Goal: Information Seeking & Learning: Learn about a topic

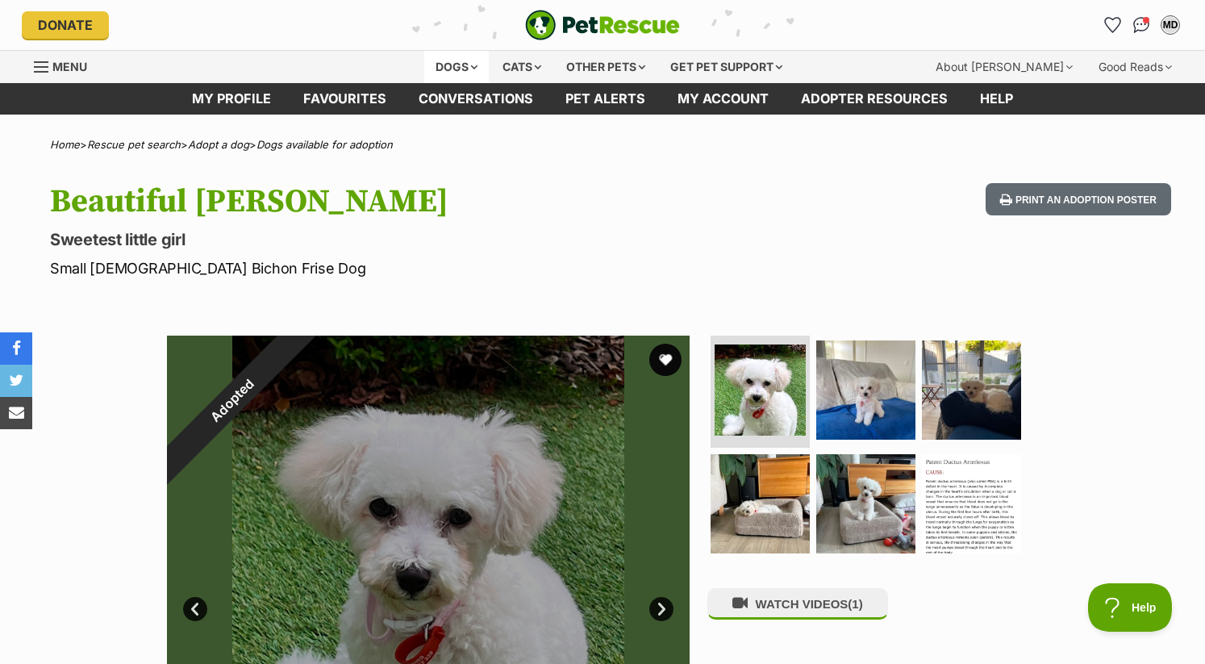
click at [449, 63] on div "Dogs" at bounding box center [456, 67] width 65 height 32
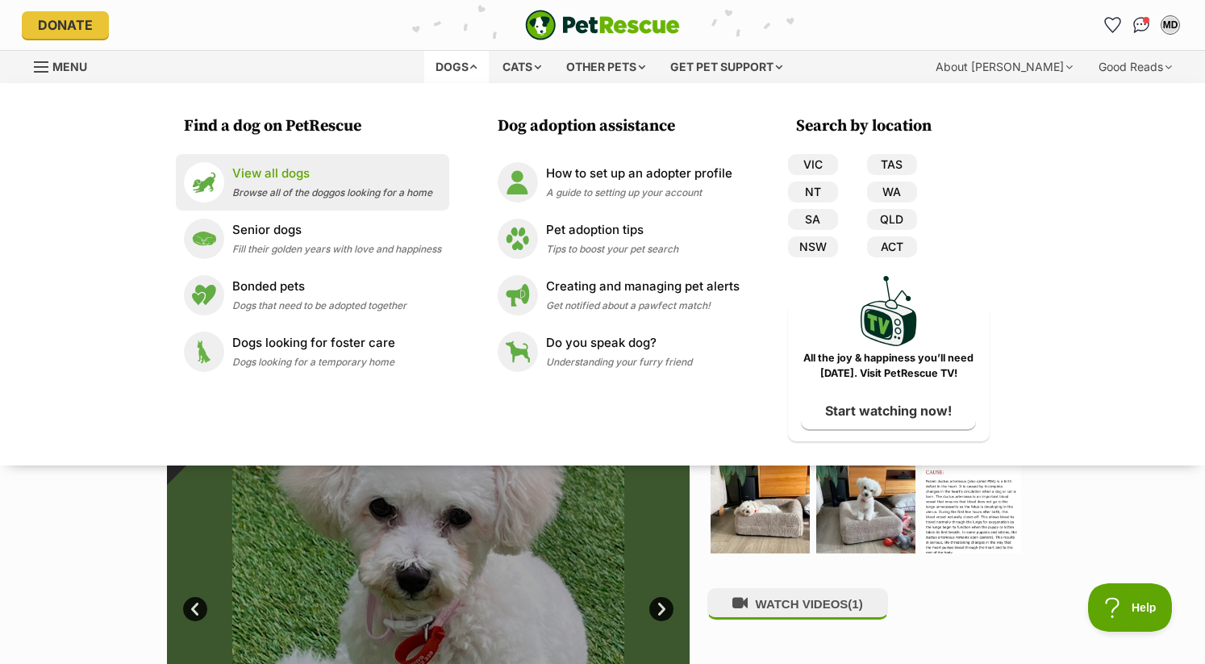
click at [302, 181] on p "View all dogs" at bounding box center [332, 174] width 200 height 19
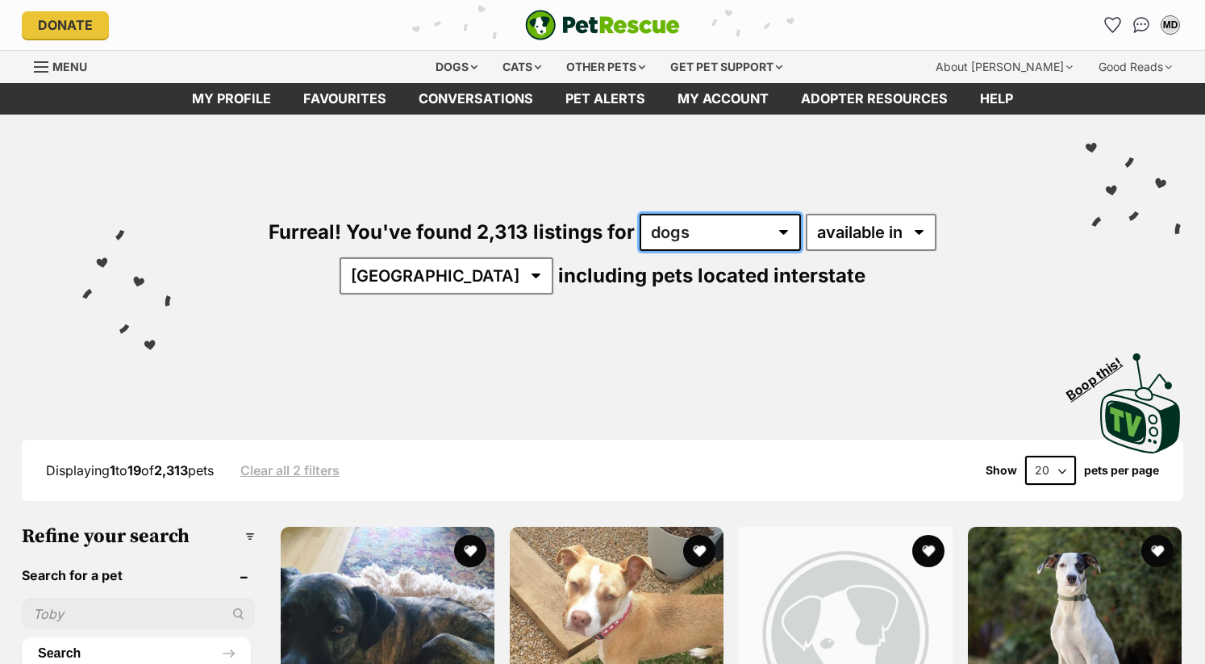
click at [644, 236] on select "any type of pet cats dogs other pets" at bounding box center [720, 232] width 161 height 37
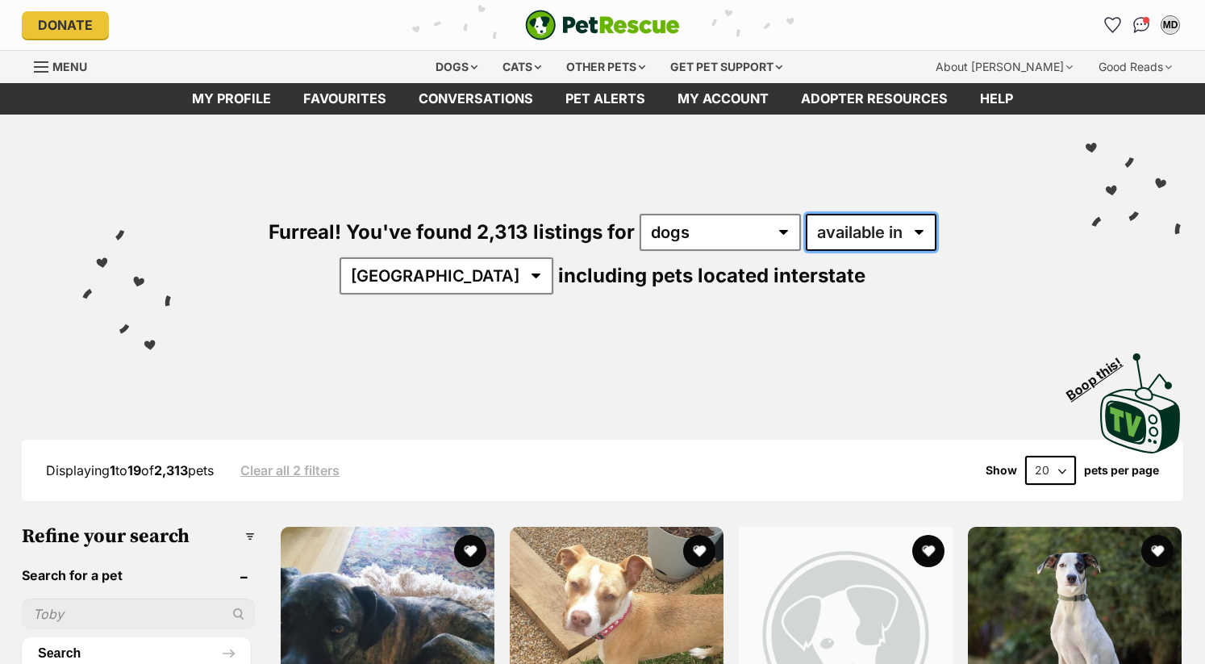
click at [815, 236] on select "available in located in" at bounding box center [871, 232] width 131 height 37
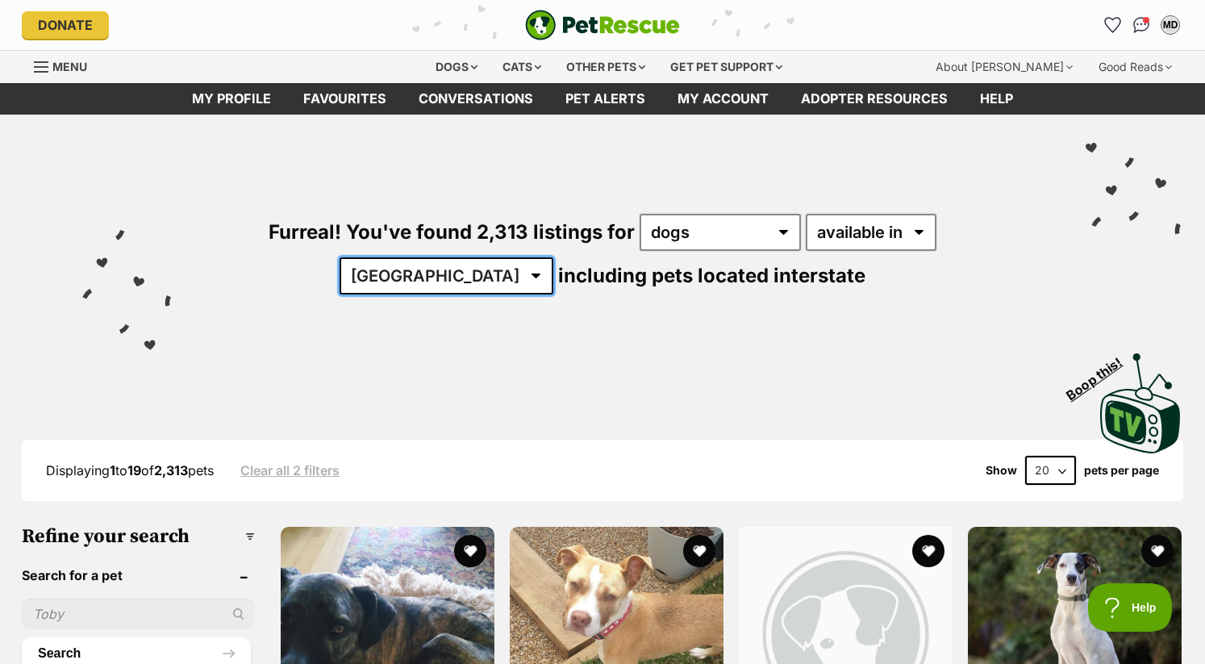
drag, startPoint x: 815, startPoint y: 236, endPoint x: 909, endPoint y: 234, distance: 93.6
click at [553, 257] on select "Australia ACT NSW NT QLD SA TAS VIC WA" at bounding box center [447, 275] width 214 height 37
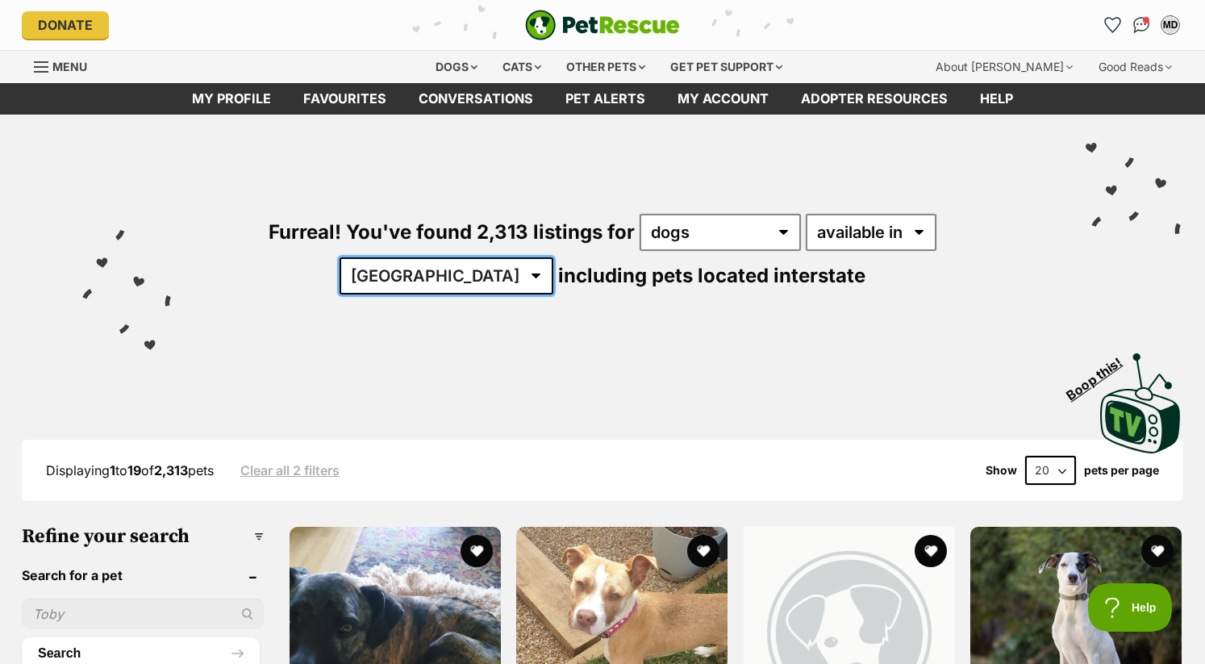
select select "NSW"
click at [553, 257] on select "Australia ACT NSW NT QLD SA TAS VIC WA" at bounding box center [447, 275] width 214 height 37
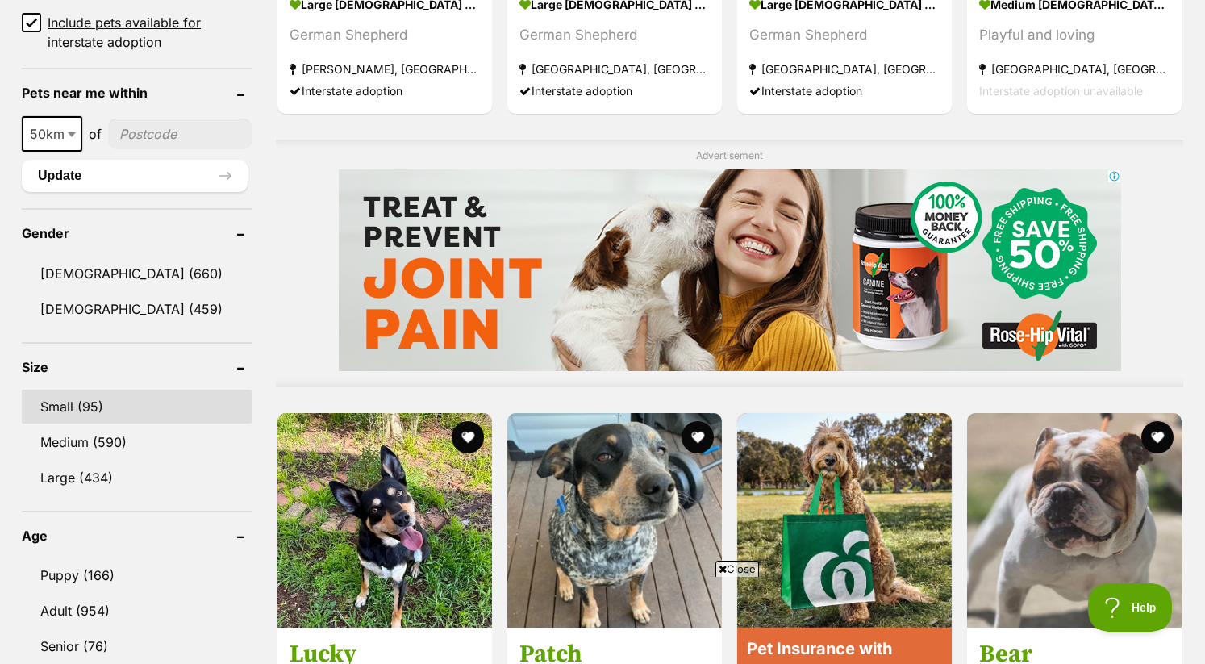
scroll to position [1189, 0]
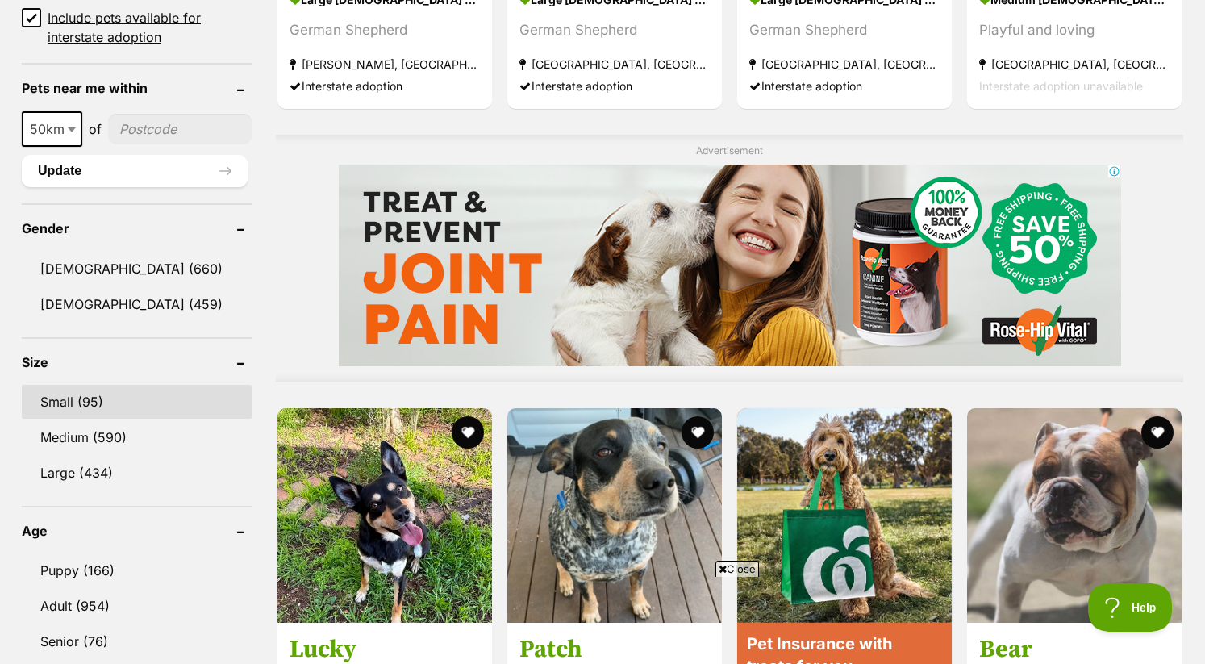
click at [129, 400] on link "Small (95)" at bounding box center [137, 402] width 230 height 34
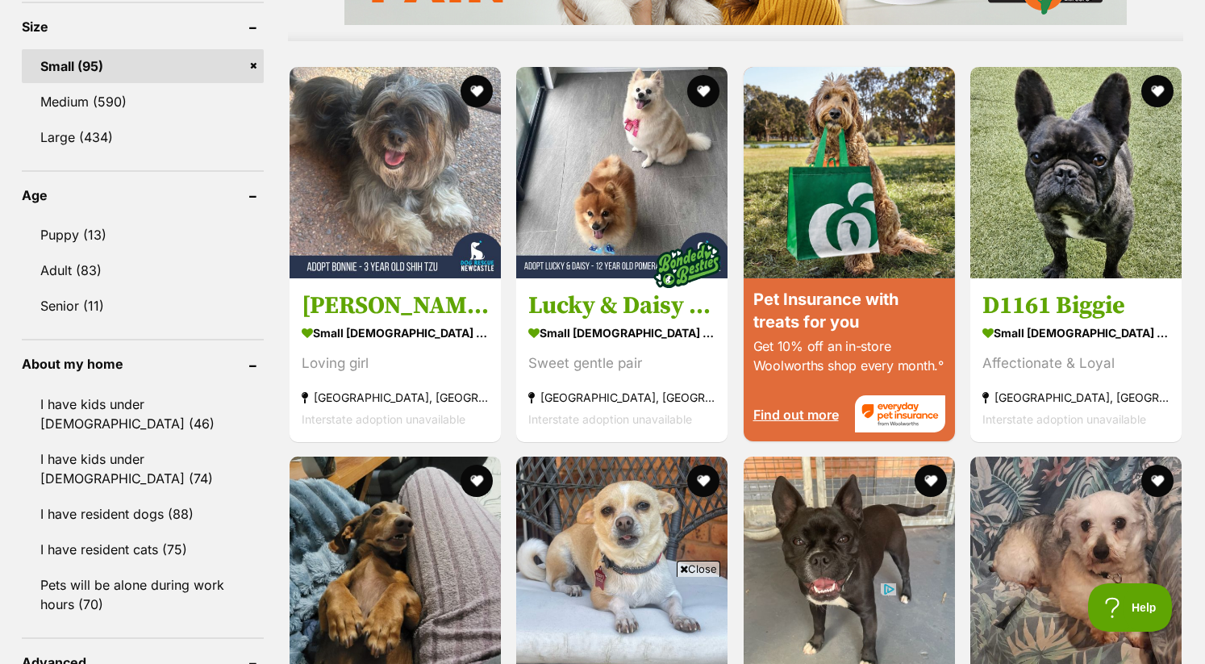
scroll to position [1526, 0]
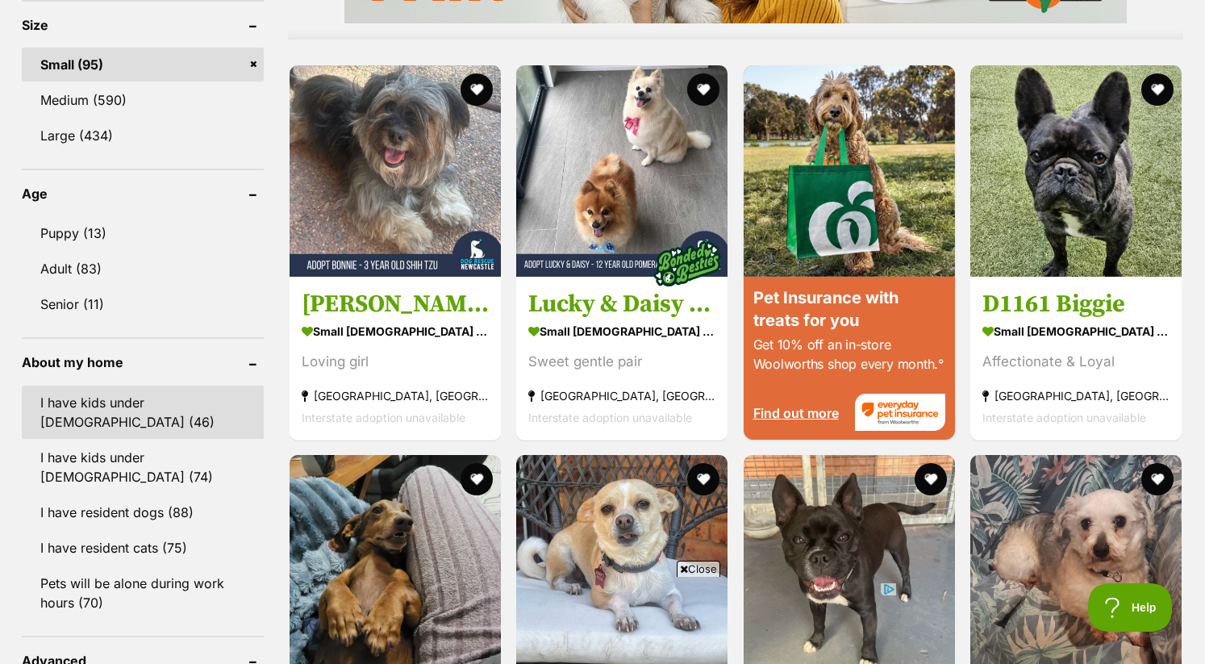
click at [215, 404] on link "I have kids under 5 years old (46)" at bounding box center [143, 412] width 242 height 53
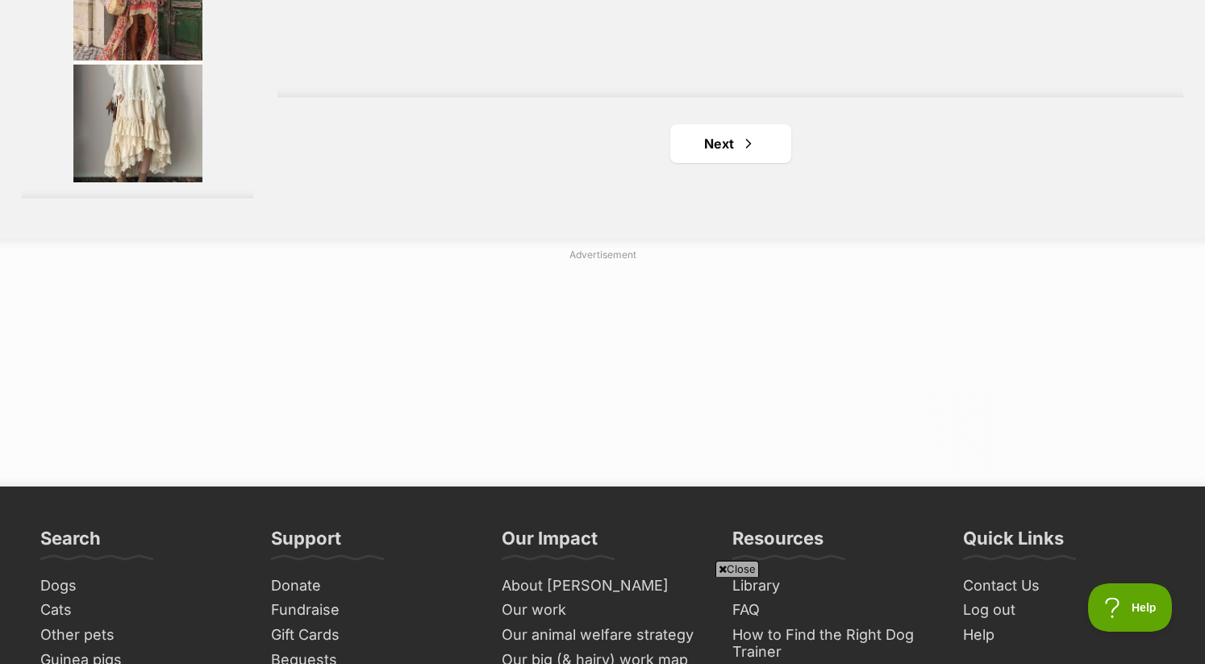
scroll to position [3098, 0]
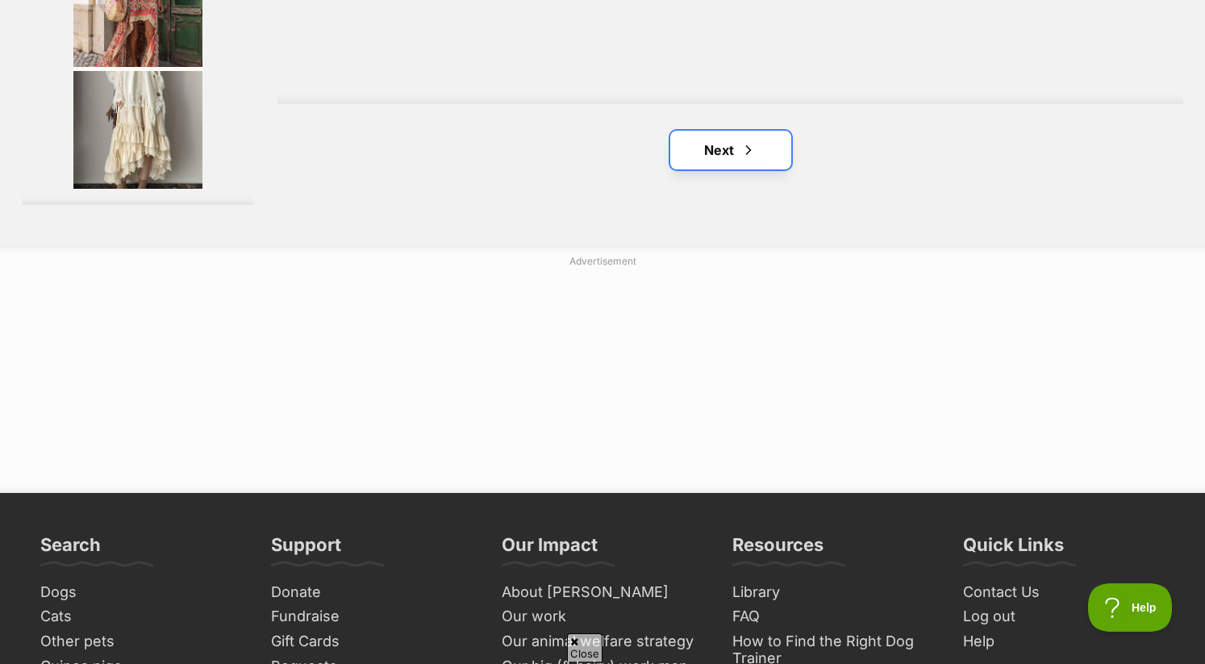
click at [698, 139] on link "Next" at bounding box center [730, 150] width 121 height 39
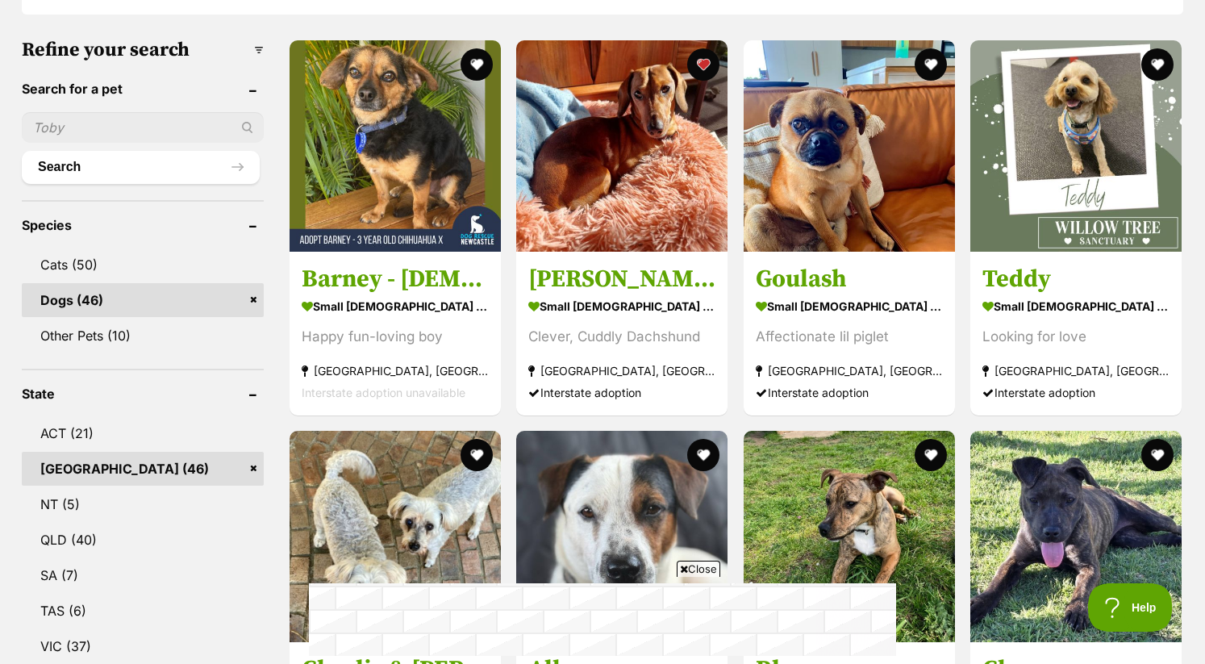
scroll to position [490, 0]
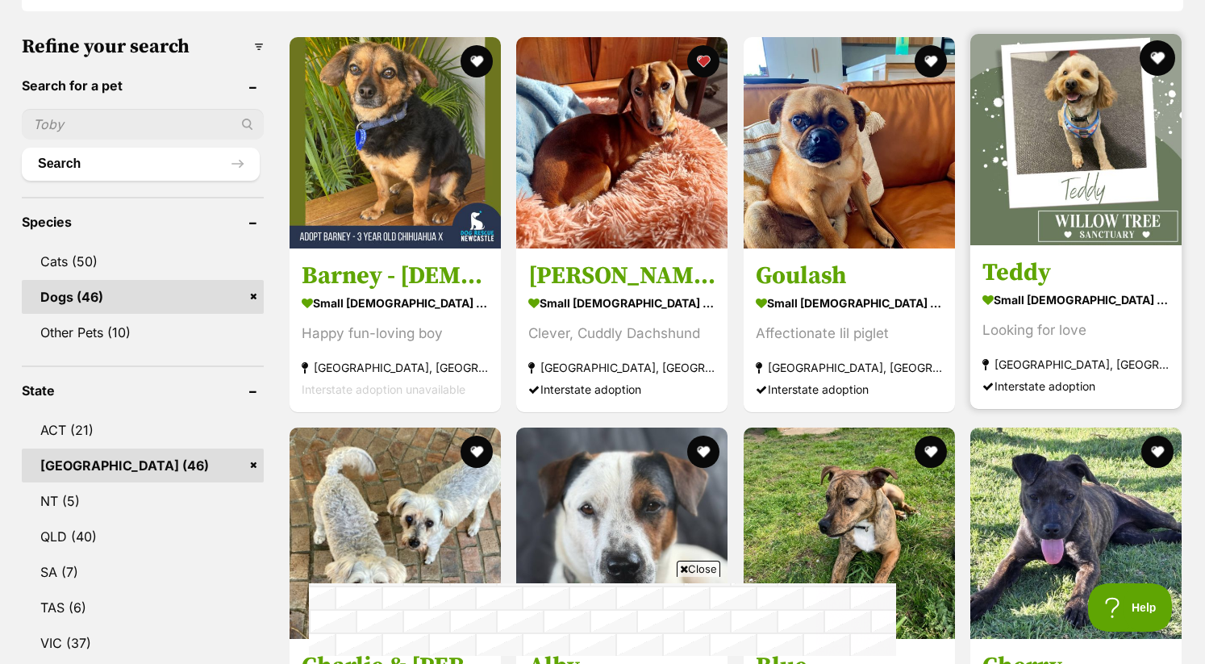
click at [1156, 50] on button "favourite" at bounding box center [1157, 57] width 35 height 35
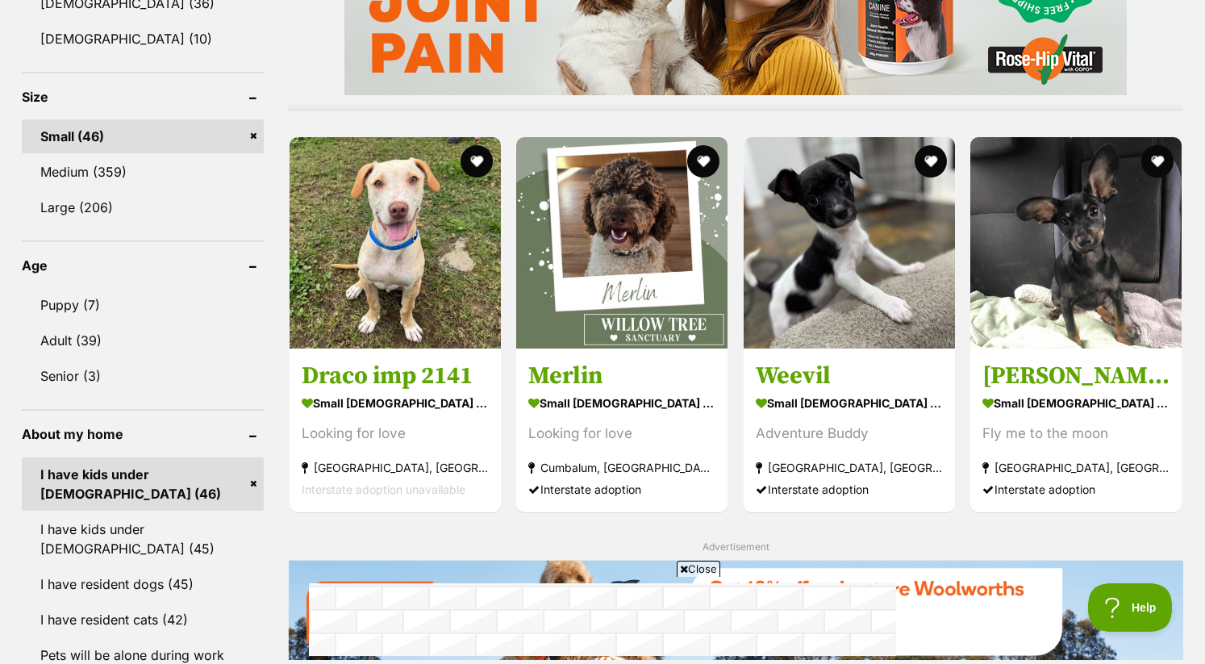
scroll to position [1462, 0]
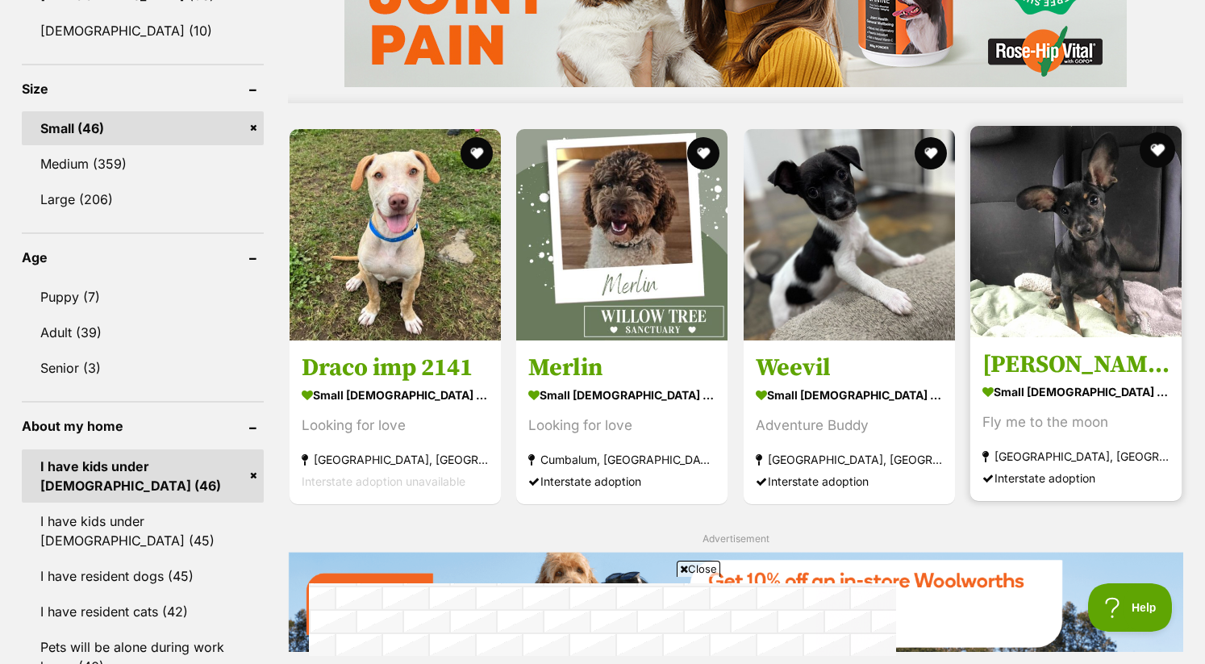
click at [1157, 147] on button "favourite" at bounding box center [1157, 149] width 35 height 35
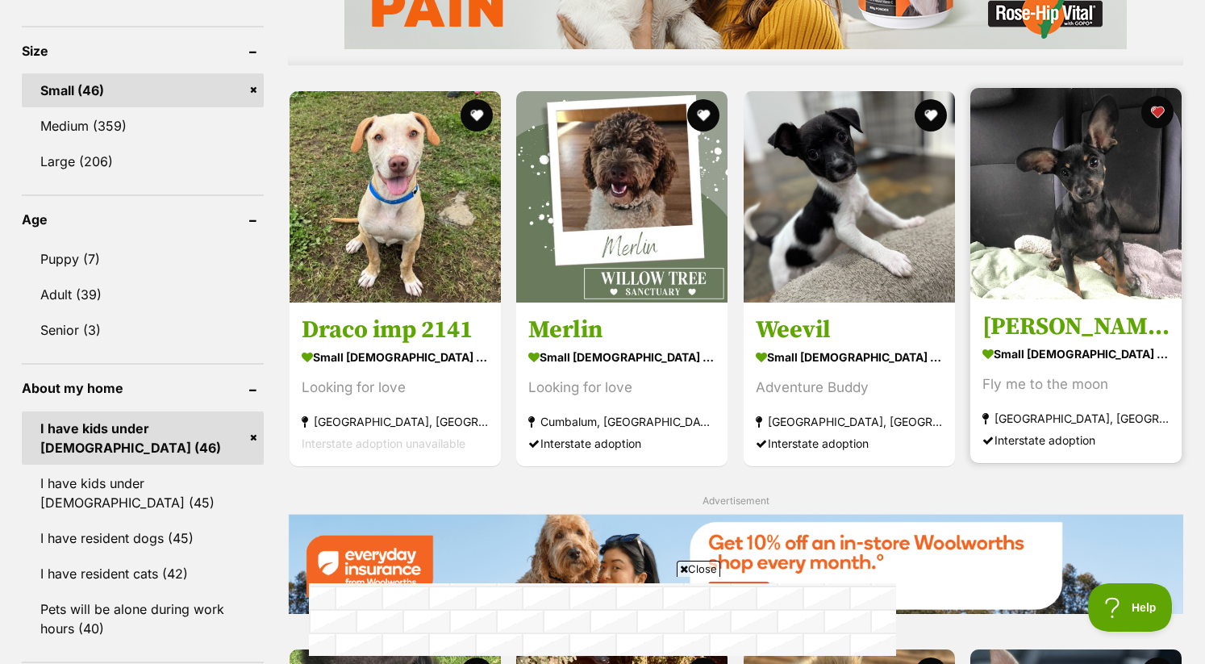
scroll to position [1503, 0]
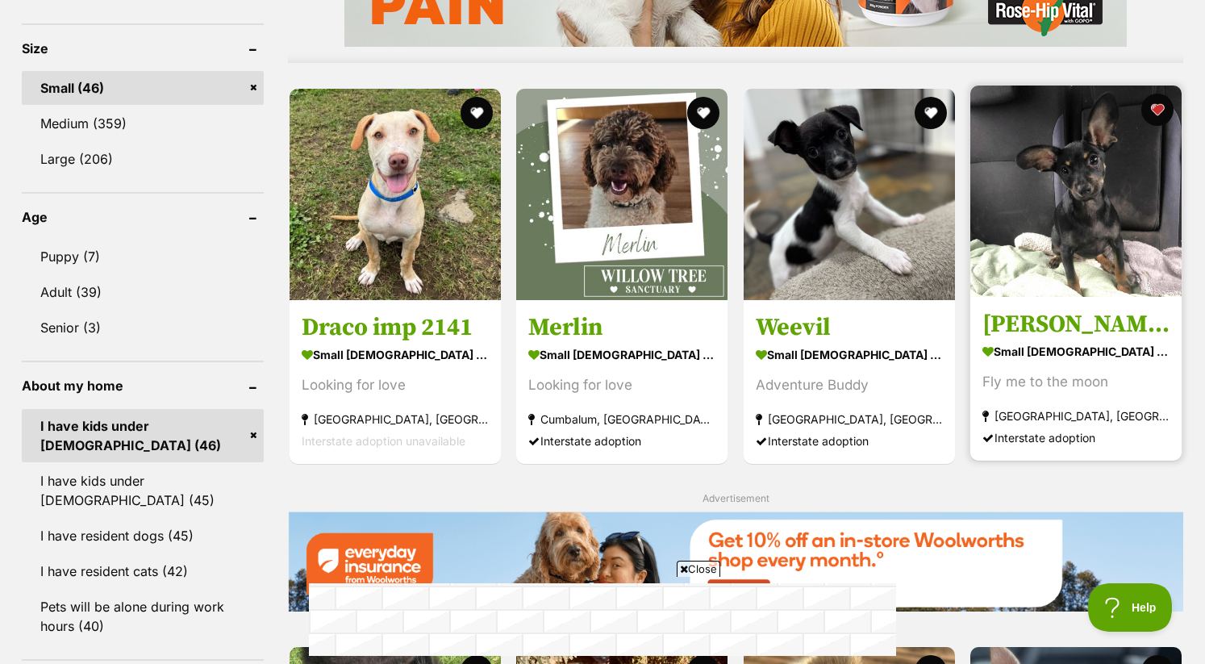
click at [1125, 246] on img at bounding box center [1075, 190] width 211 height 211
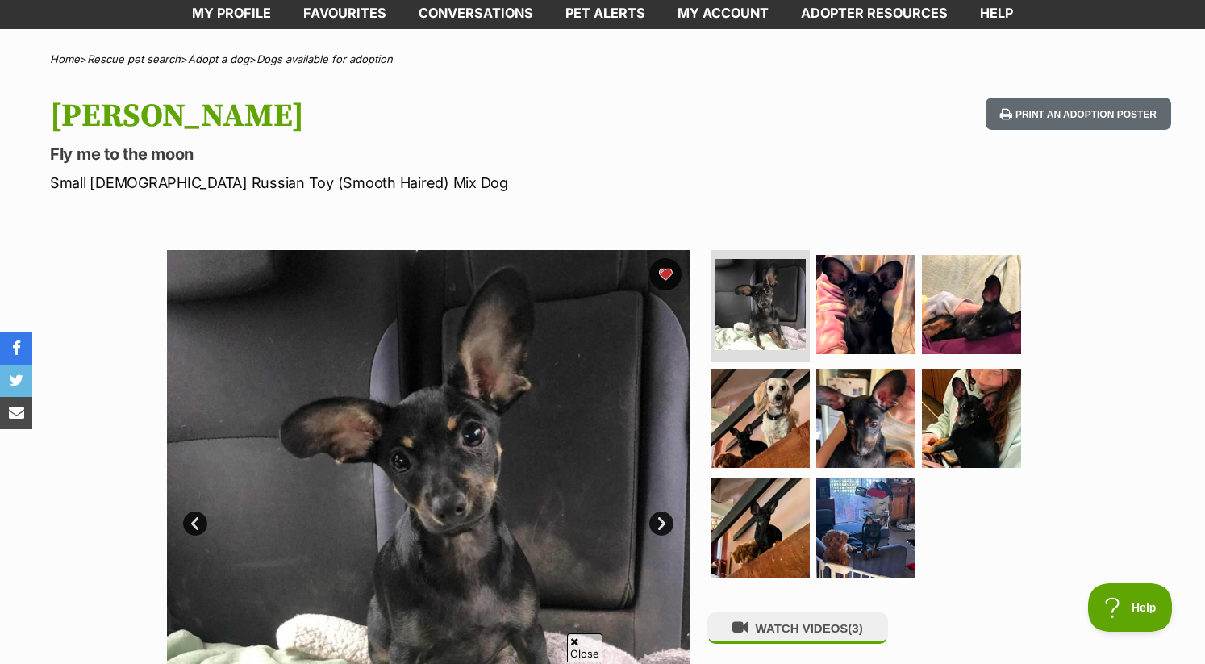
scroll to position [105, 0]
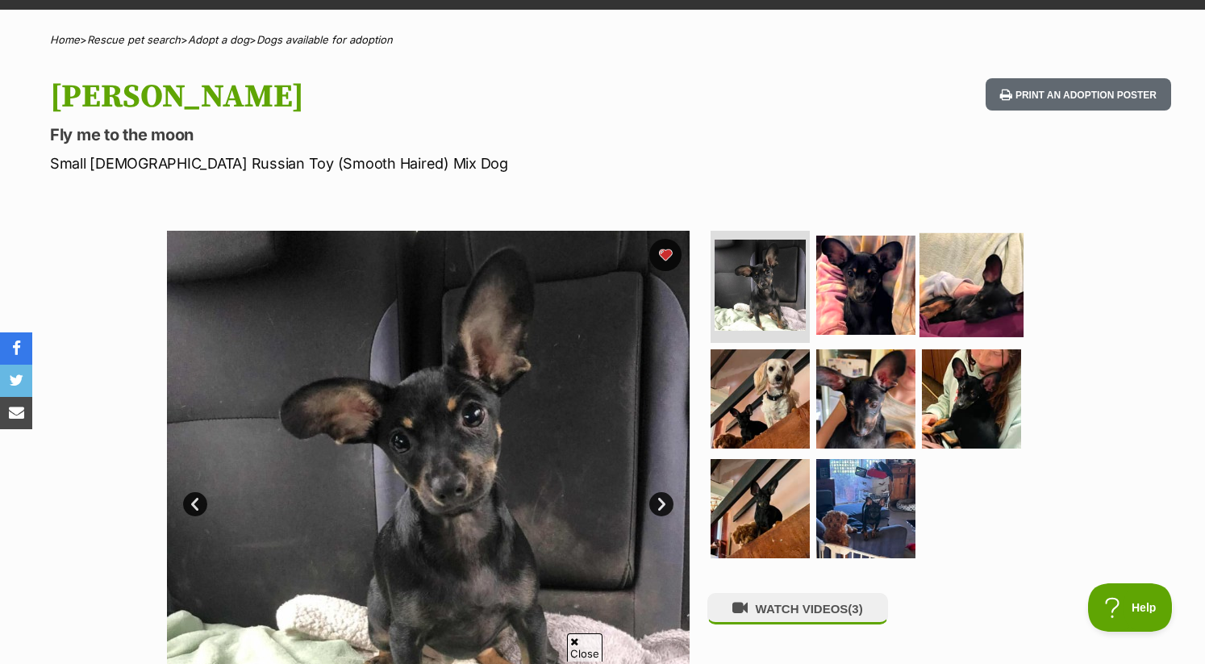
click at [965, 291] on img at bounding box center [971, 284] width 104 height 104
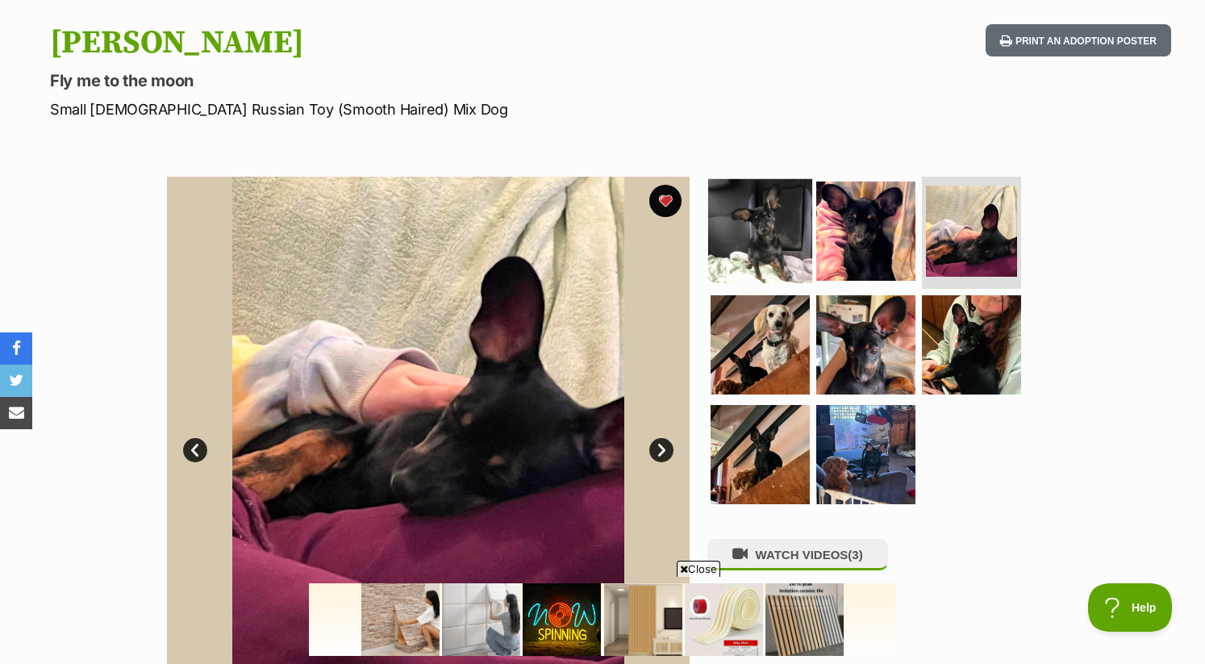
scroll to position [0, 0]
click at [777, 231] on img at bounding box center [760, 230] width 104 height 104
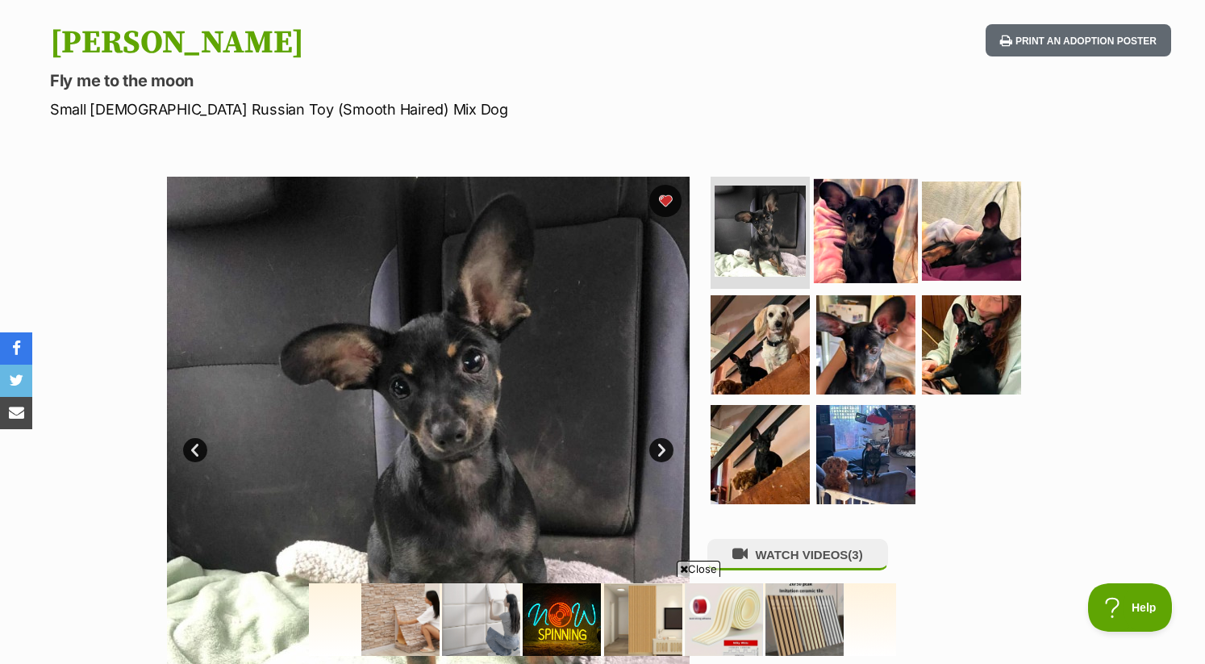
click at [864, 246] on img at bounding box center [866, 230] width 104 height 104
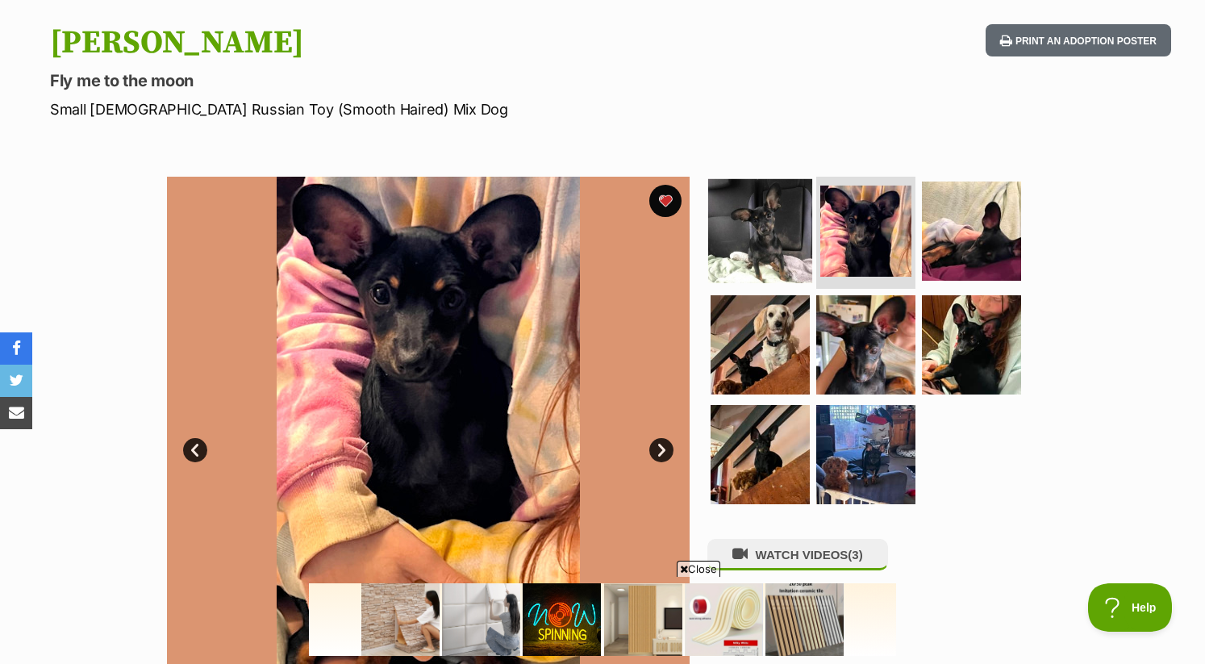
click at [765, 238] on img at bounding box center [760, 230] width 104 height 104
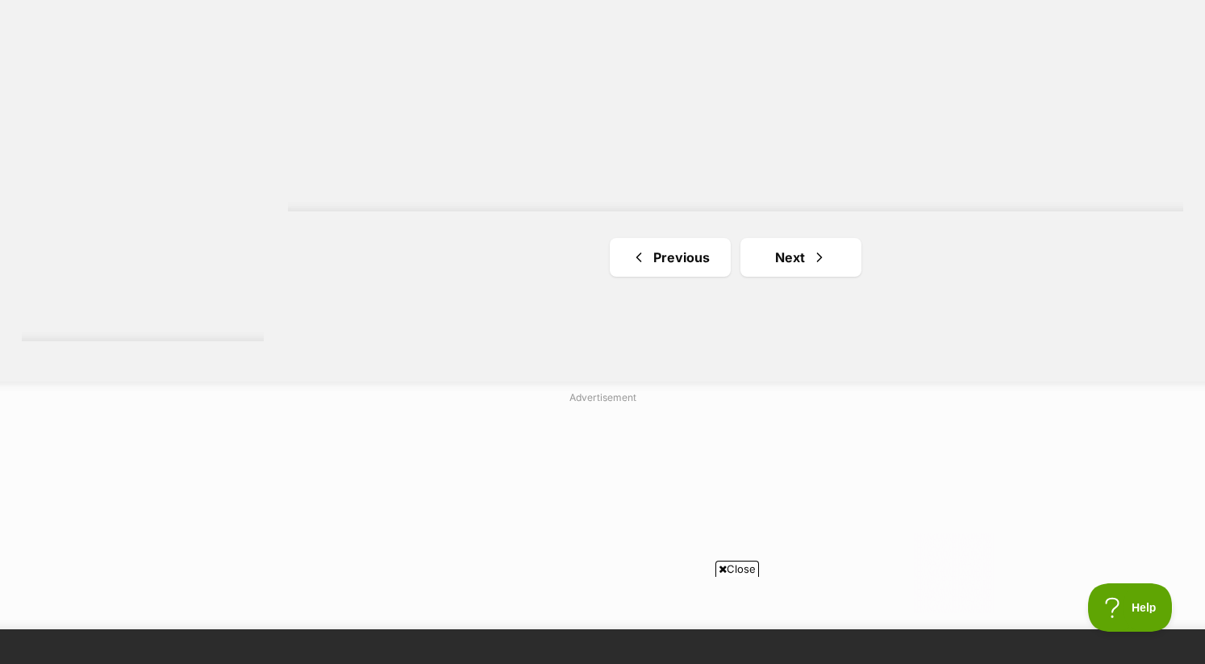
scroll to position [3102, 0]
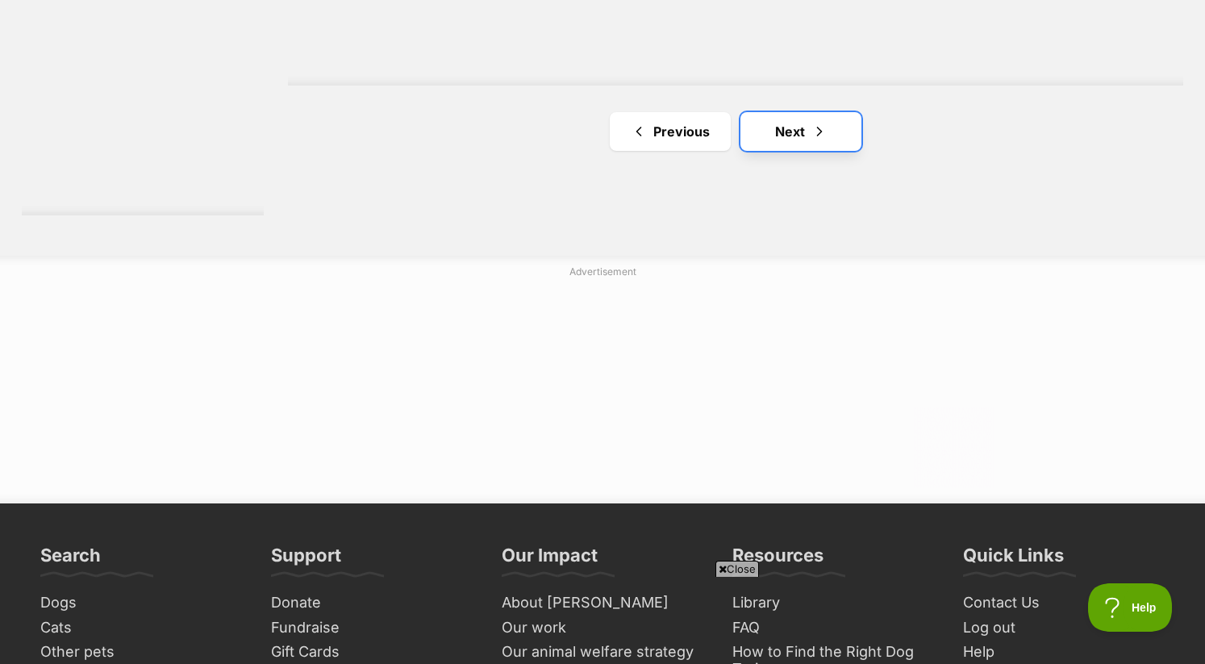
click at [809, 146] on link "Next" at bounding box center [800, 131] width 121 height 39
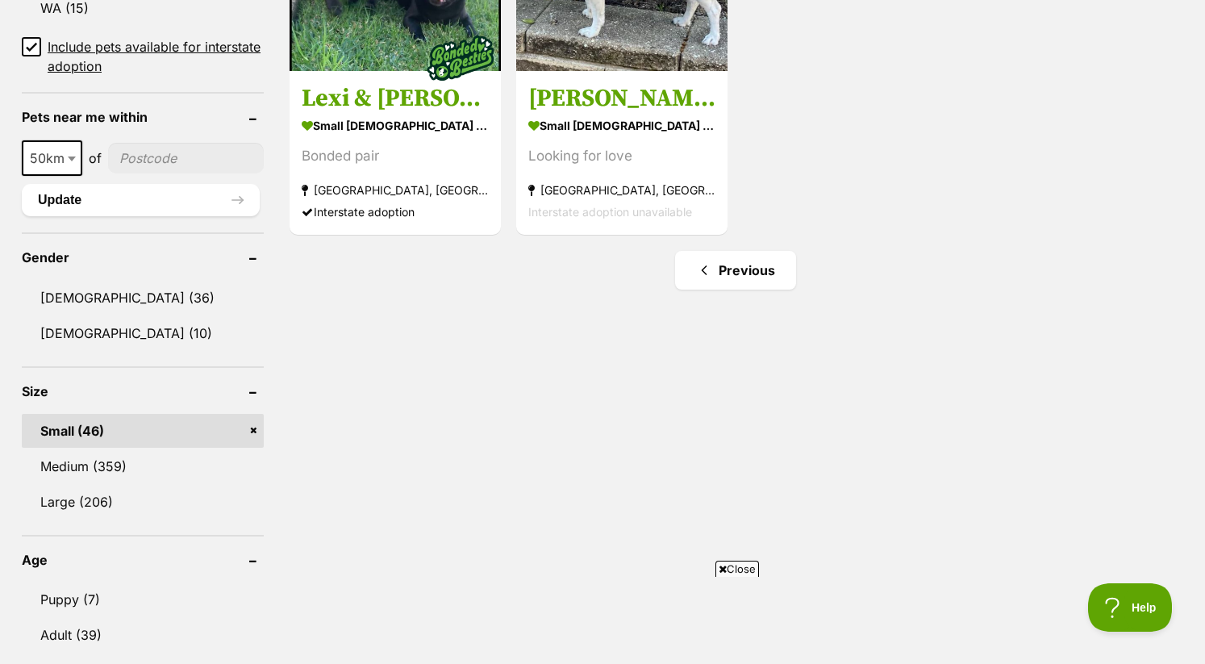
scroll to position [1265, 0]
